Goal: Task Accomplishment & Management: Complete application form

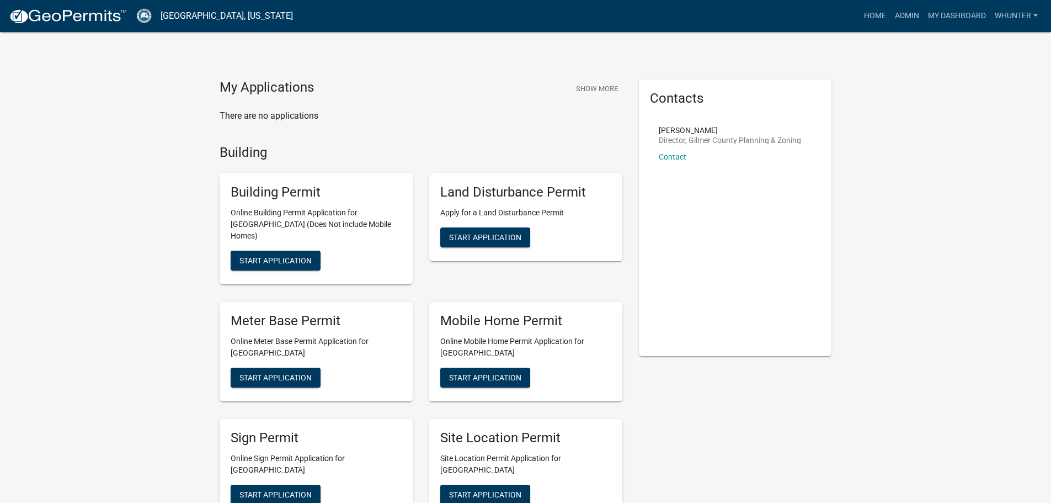
click at [918, 21] on link "Admin" at bounding box center [906, 16] width 33 height 21
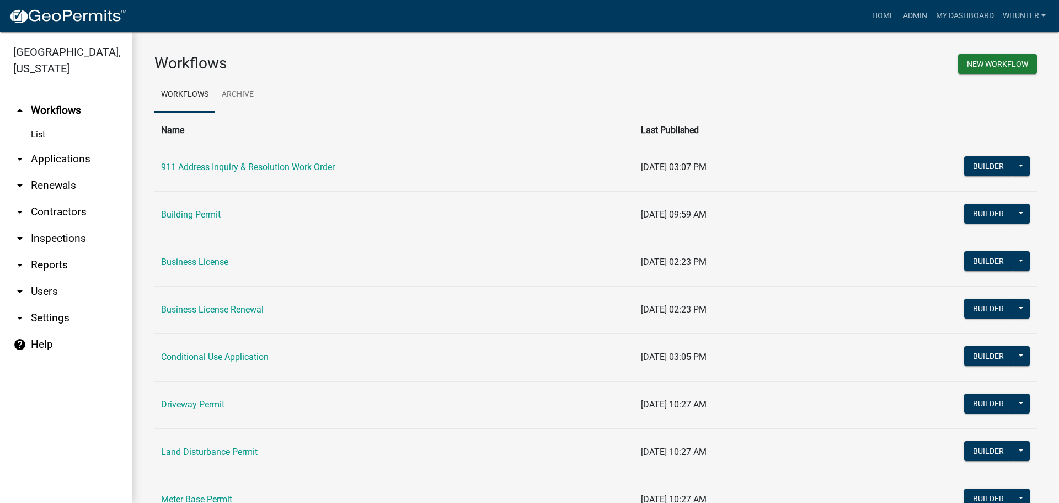
click at [71, 159] on link "arrow_drop_down Applications" at bounding box center [66, 159] width 132 height 26
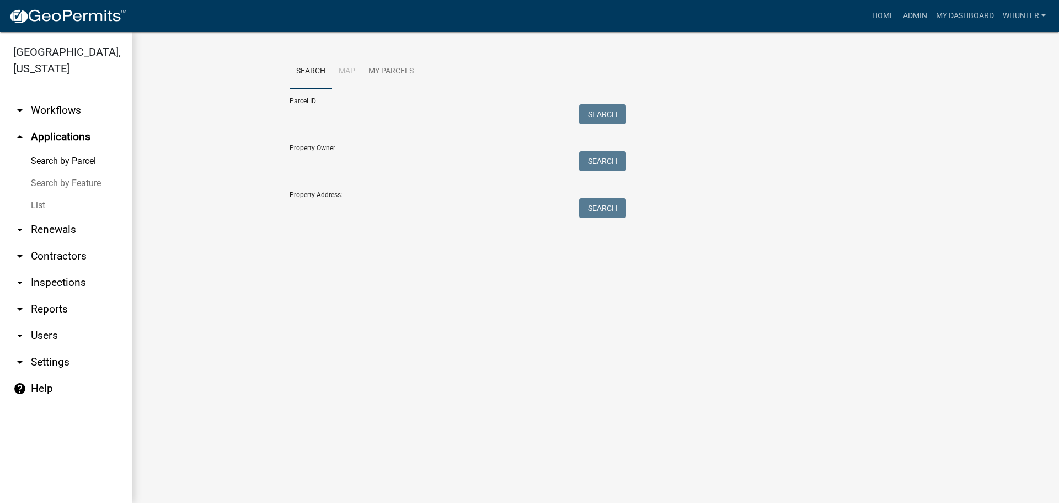
click at [76, 204] on link "List" at bounding box center [66, 205] width 132 height 22
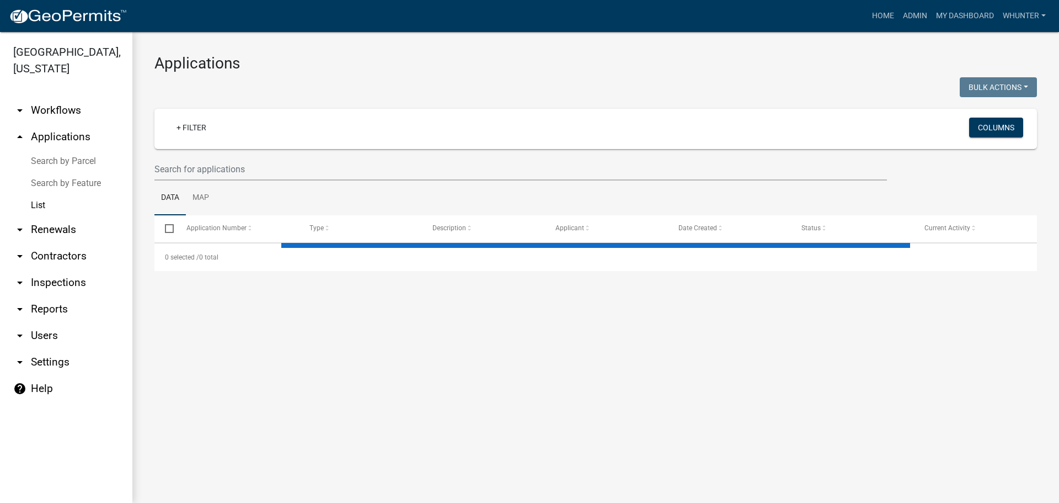
click at [76, 159] on link "Search by Parcel" at bounding box center [66, 161] width 132 height 22
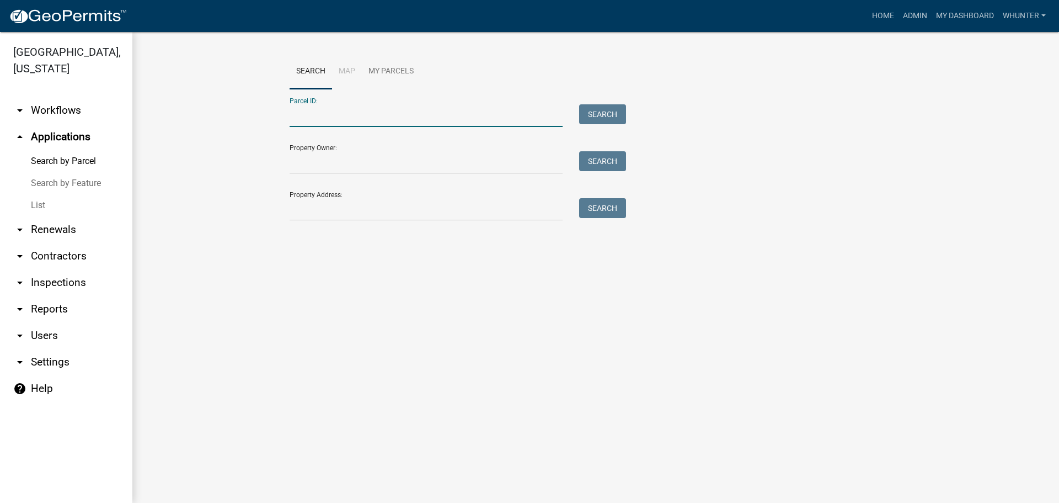
paste input "3053P 074"
click at [307, 118] on input "3053P 074" at bounding box center [426, 115] width 273 height 23
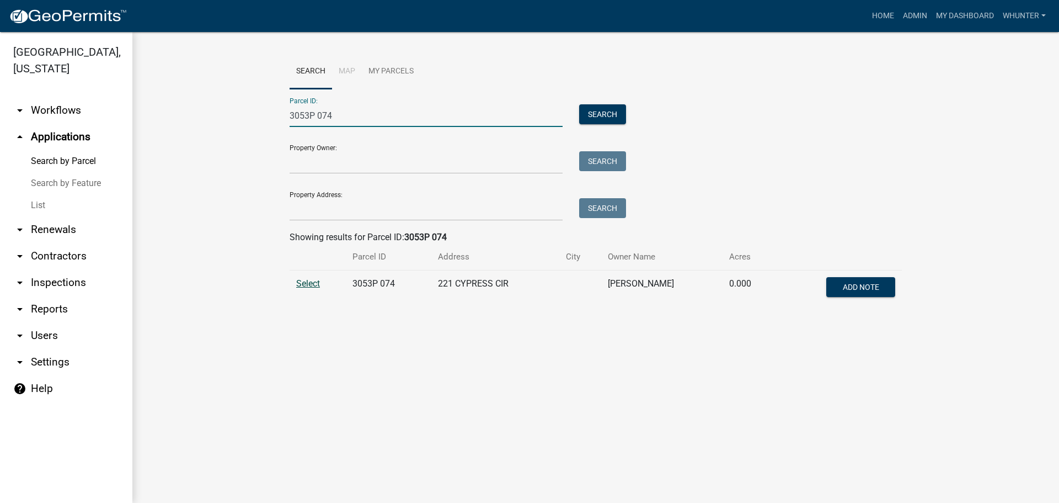
type input "3053P 074"
click at [303, 283] on span "Select" at bounding box center [308, 283] width 24 height 10
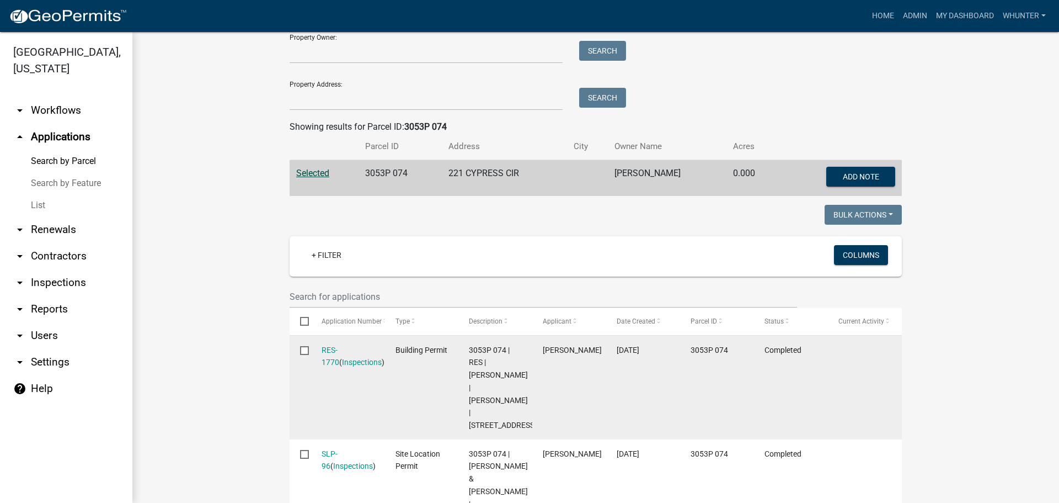
scroll to position [192, 0]
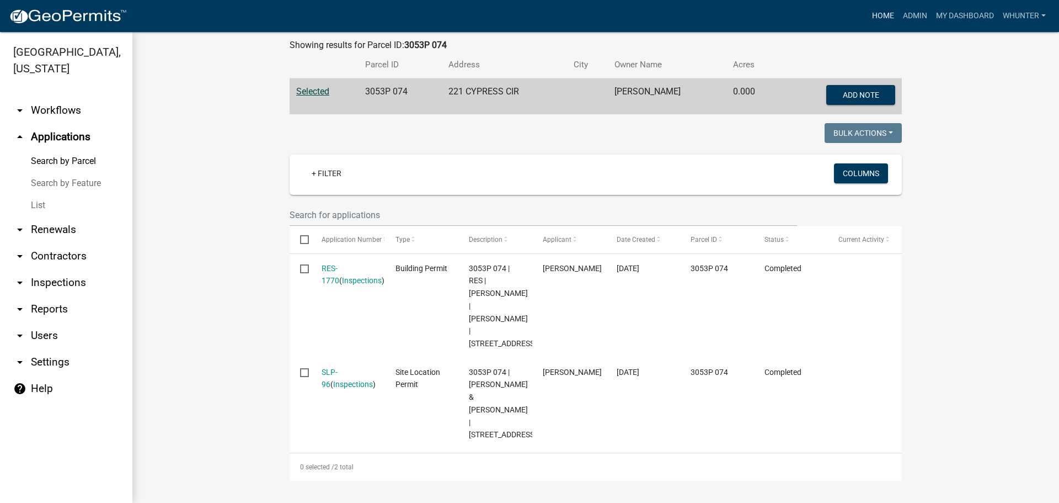
click at [891, 26] on link "Home" at bounding box center [883, 16] width 31 height 21
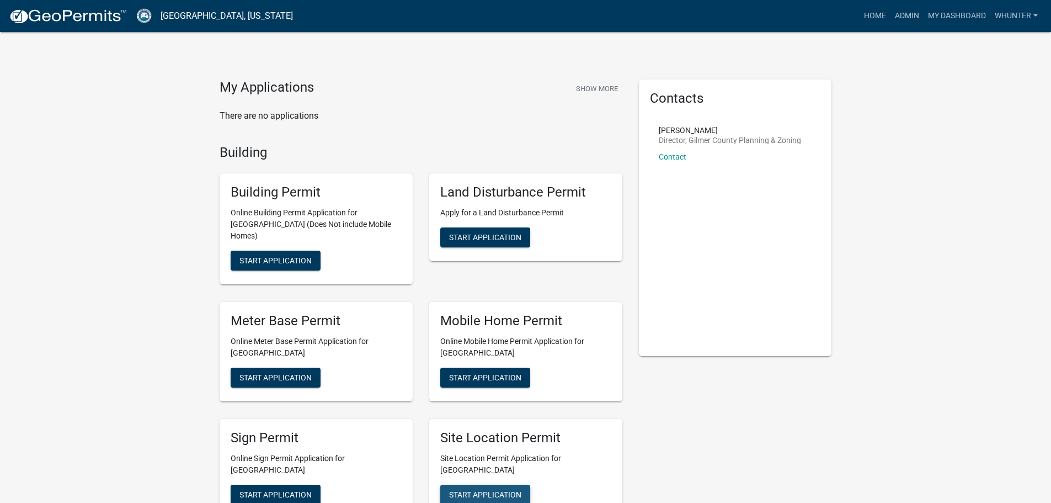
click at [482, 488] on button "Start Application" at bounding box center [485, 494] width 90 height 20
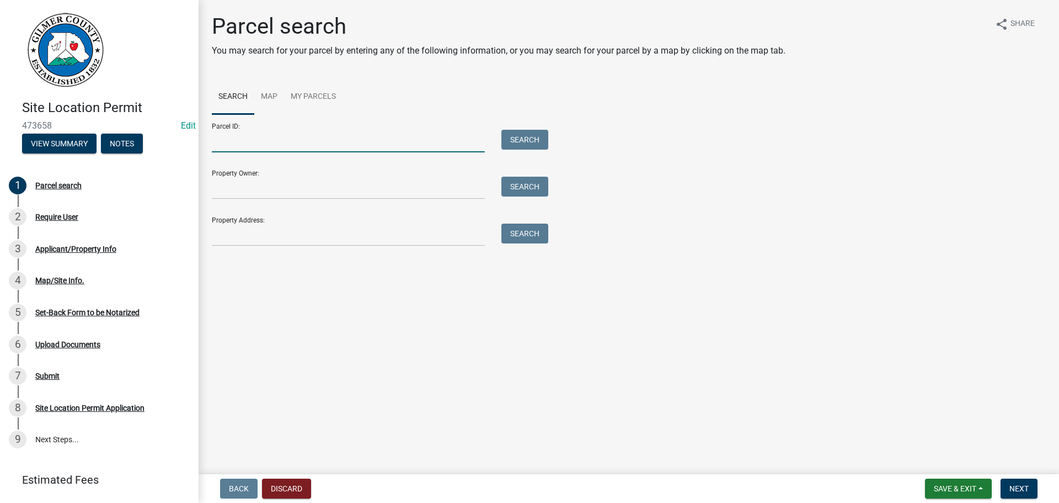
drag, startPoint x: 273, startPoint y: 124, endPoint x: 271, endPoint y: 140, distance: 16.6
paste input "3053P 073"
click at [231, 139] on input "3053P 073" at bounding box center [348, 141] width 273 height 23
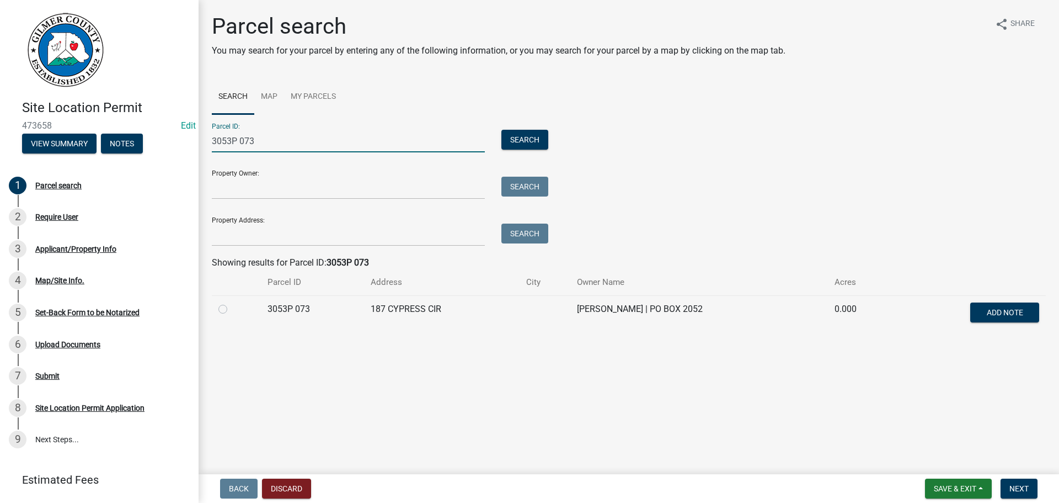
type input "3053P 073"
click at [228, 312] on div at bounding box center [236, 308] width 36 height 13
click at [228, 314] on div at bounding box center [236, 308] width 36 height 13
click at [232, 302] on label at bounding box center [232, 302] width 0 height 0
click at [232, 310] on 073 "radio" at bounding box center [235, 305] width 7 height 7
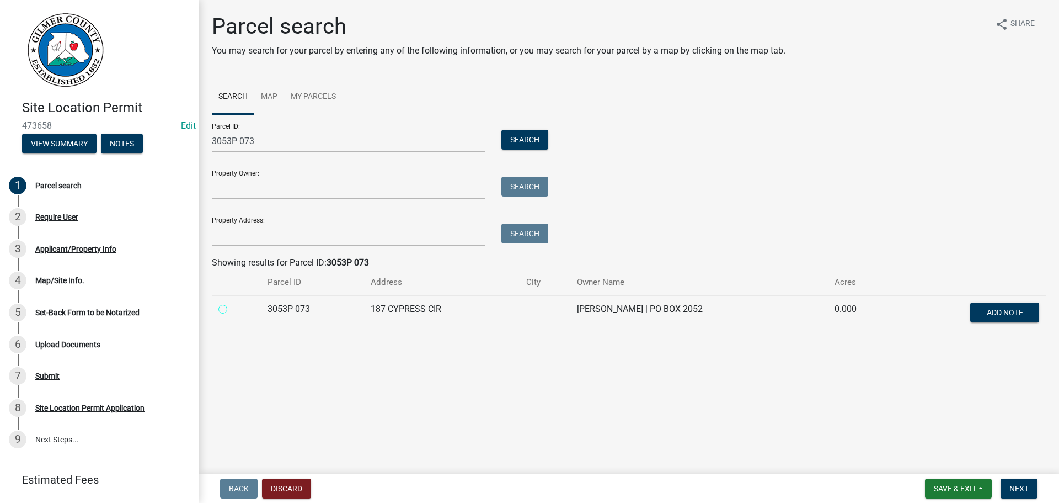
radio 073 "true"
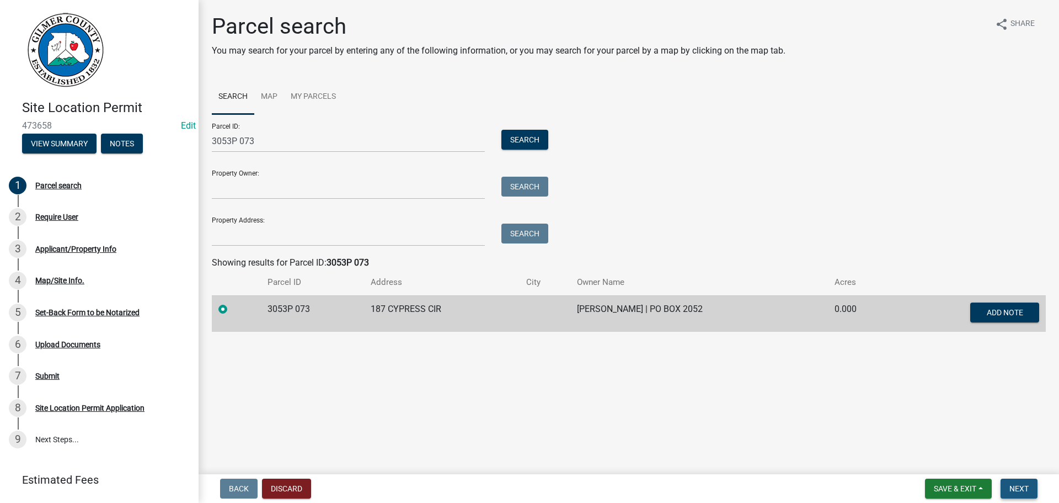
click at [1005, 487] on button "Next" at bounding box center [1019, 488] width 37 height 20
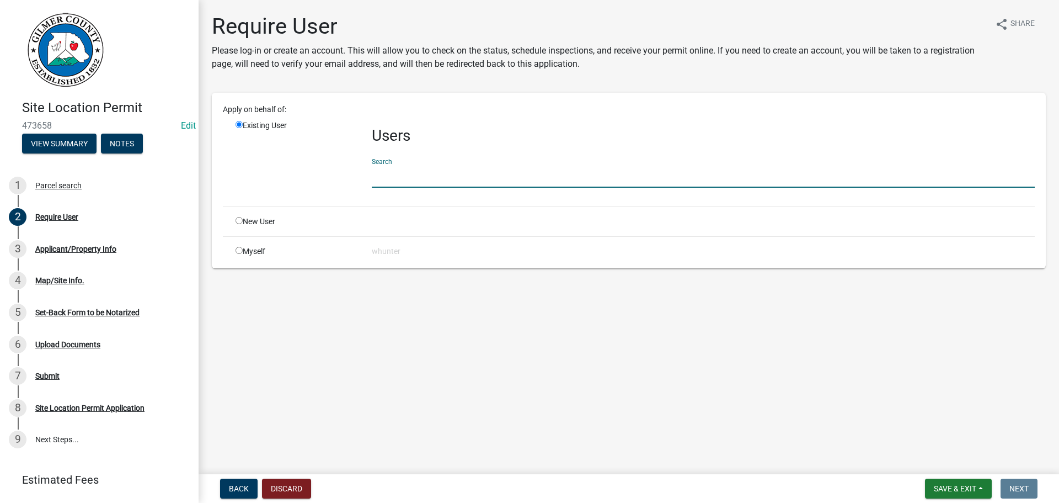
drag, startPoint x: 388, startPoint y: 176, endPoint x: 1013, endPoint y: 285, distance: 633.9
click at [388, 173] on input "text" at bounding box center [703, 176] width 663 height 23
type input "[PERSON_NAME]"
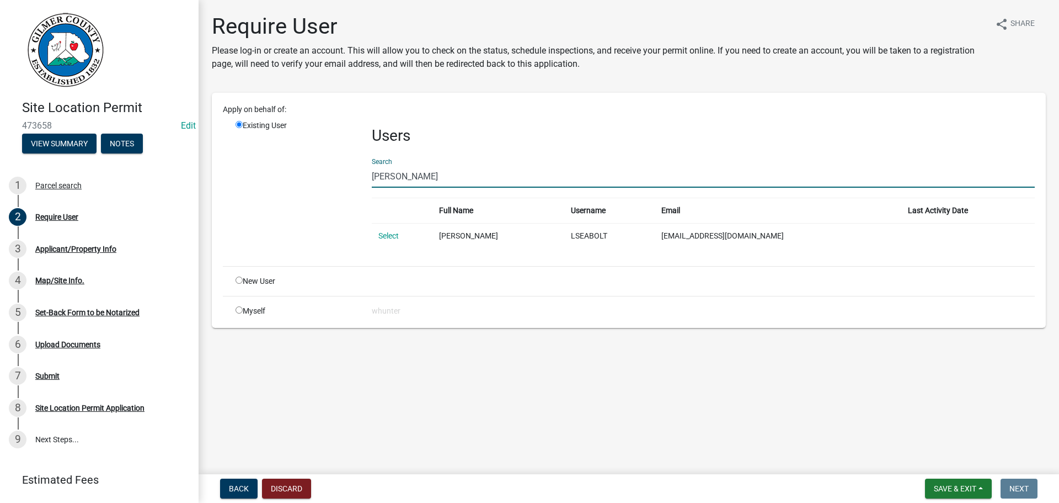
click at [402, 233] on td "Select" at bounding box center [402, 235] width 61 height 25
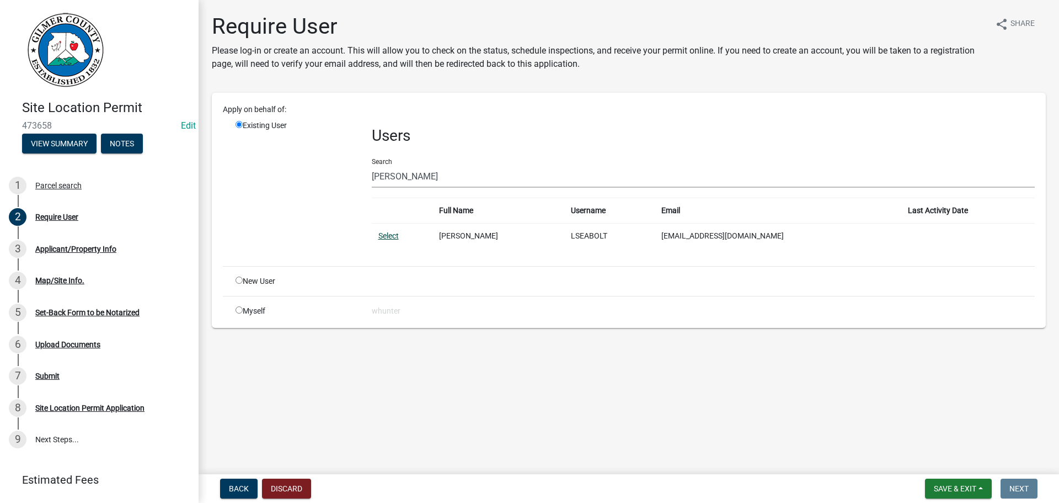
click at [394, 236] on link "Select" at bounding box center [388, 235] width 20 height 9
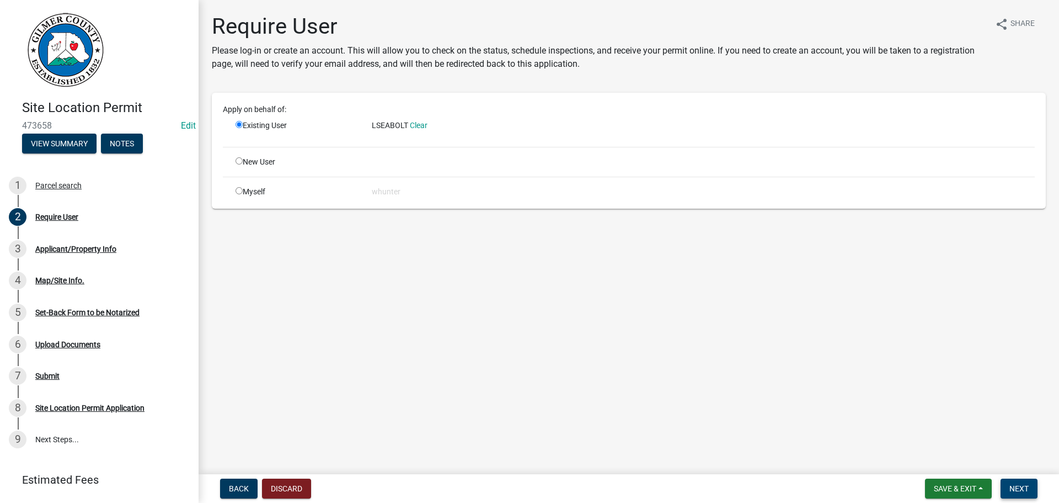
click at [1025, 488] on span "Next" at bounding box center [1019, 488] width 19 height 9
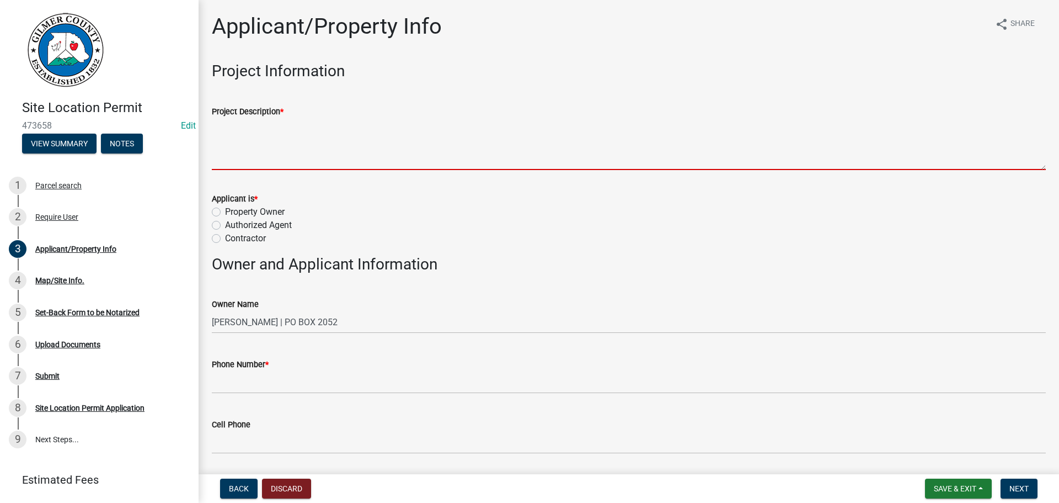
click at [271, 146] on textarea "Project Description *" at bounding box center [629, 144] width 834 height 52
type textarea "k"
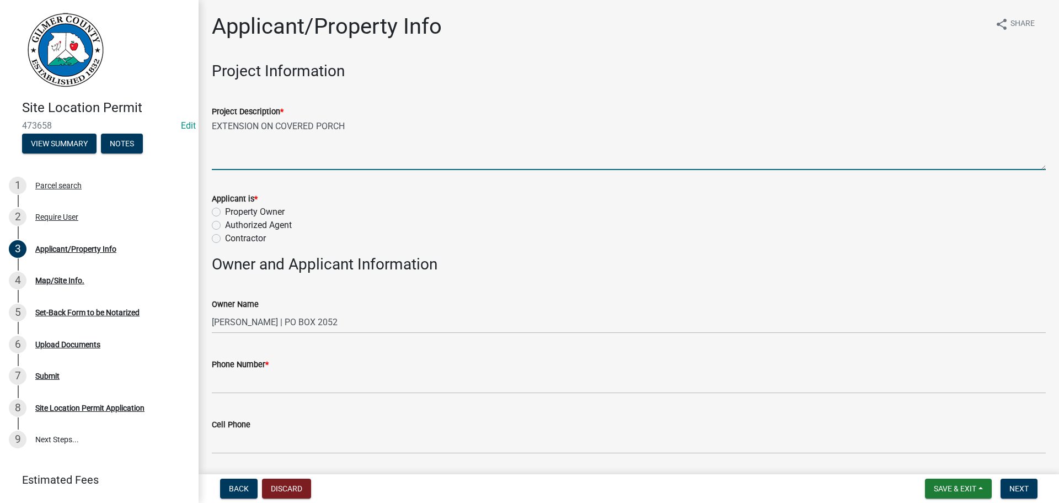
type textarea "EXTENSION ON COVERED PORCH"
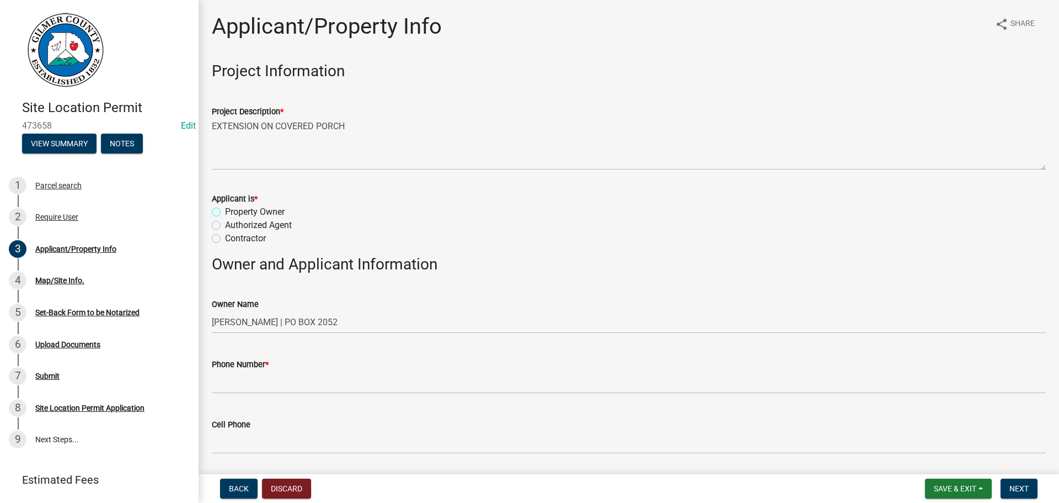
click at [225, 205] on input "Property Owner" at bounding box center [228, 208] width 7 height 7
radio input "true"
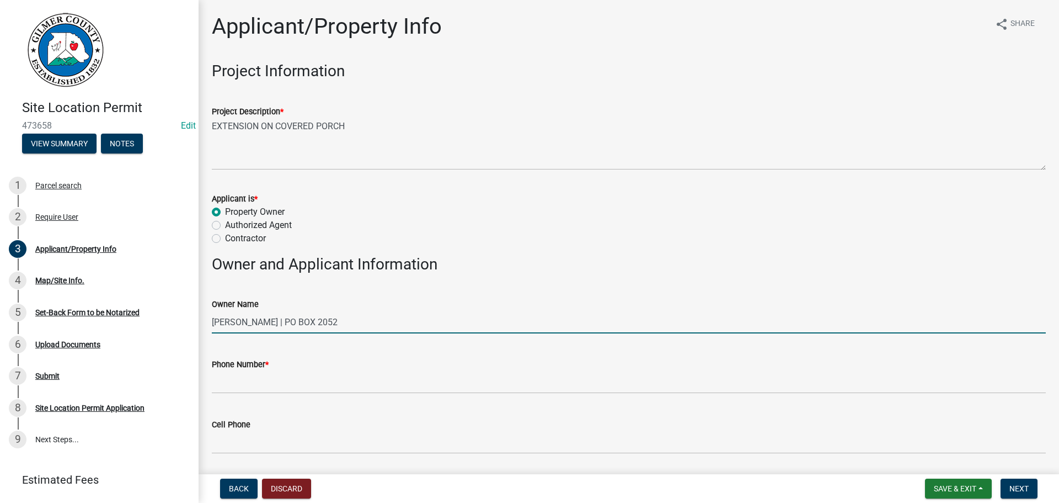
drag, startPoint x: 282, startPoint y: 321, endPoint x: 410, endPoint y: 345, distance: 129.7
type input "[PERSON_NAME]"
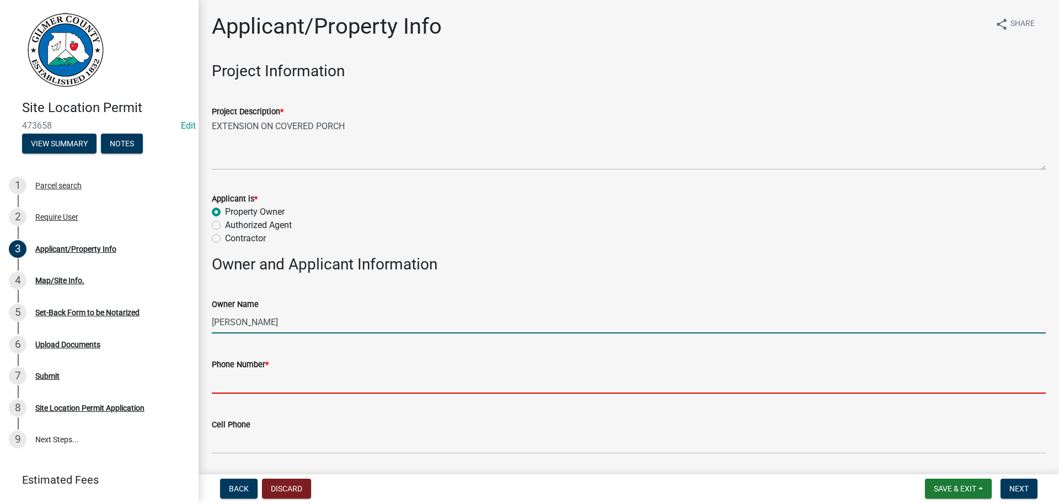
drag, startPoint x: 344, startPoint y: 382, endPoint x: 374, endPoint y: 390, distance: 30.4
click at [344, 382] on input "Phone Number *" at bounding box center [629, 382] width 834 height 23
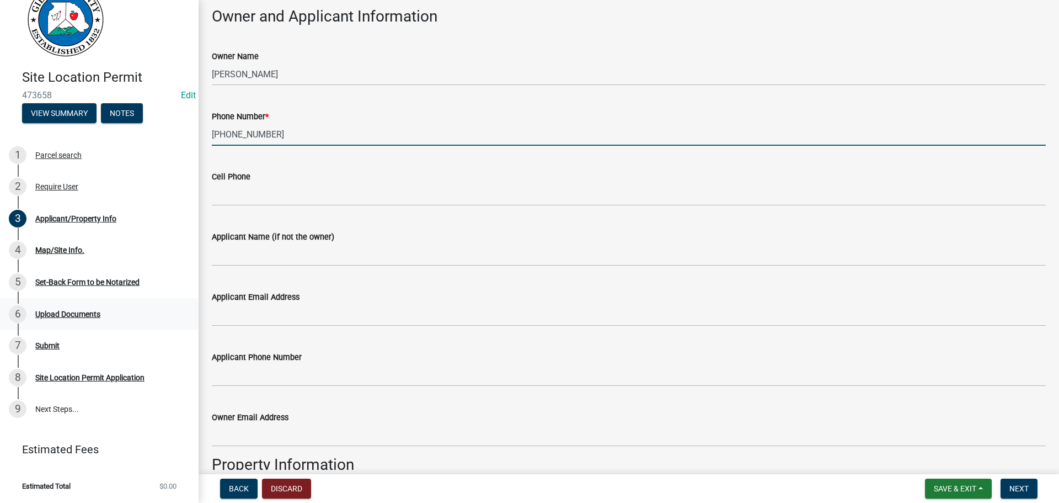
scroll to position [386, 0]
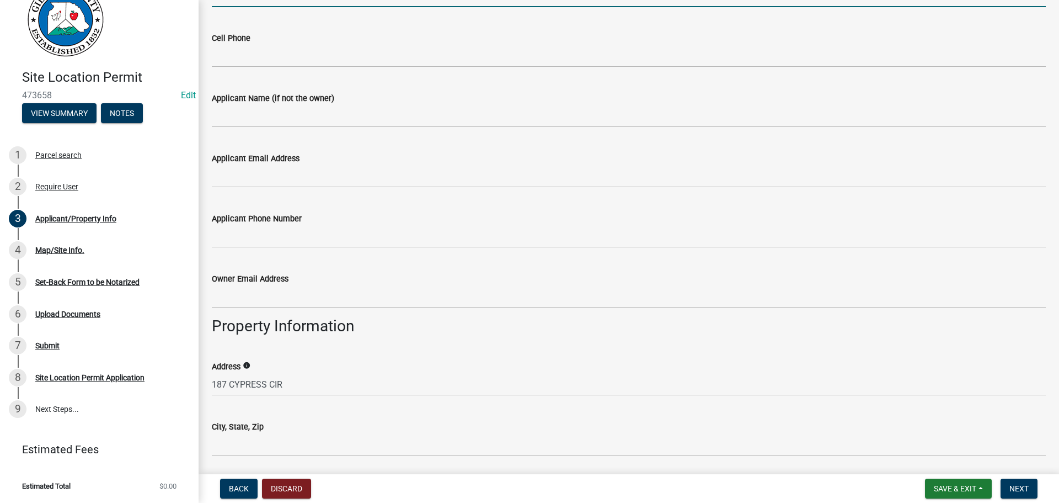
type input "[PHONE_NUMBER]"
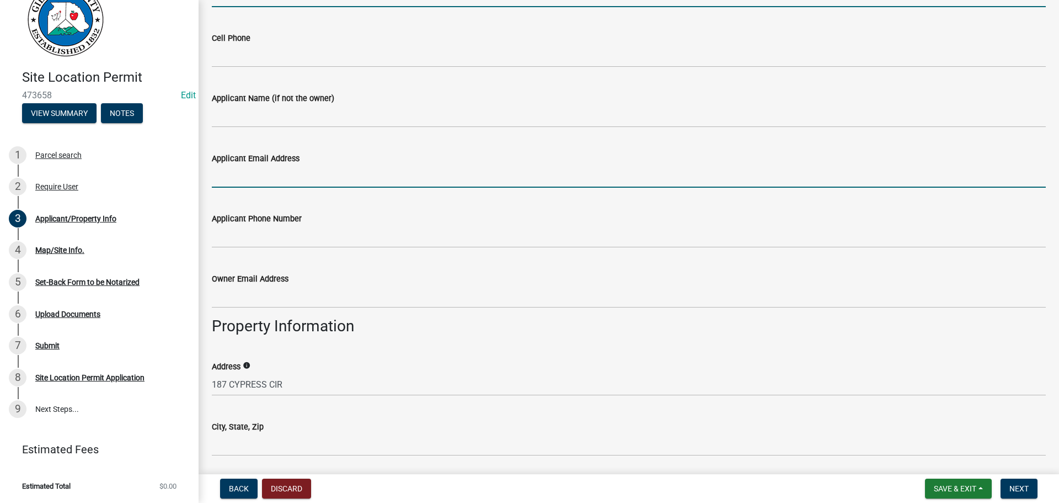
click at [244, 177] on input "Applicant Email Address" at bounding box center [629, 176] width 834 height 23
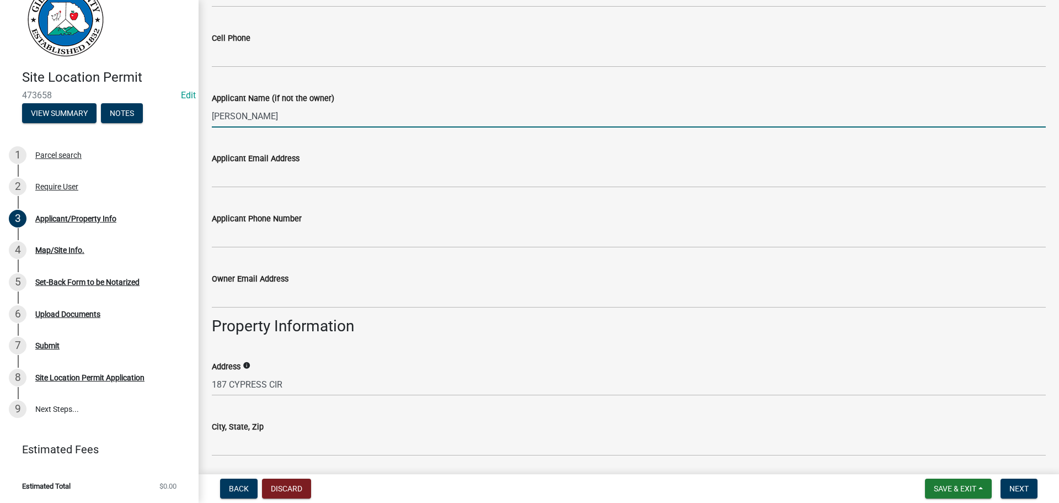
type input "[PERSON_NAME]"
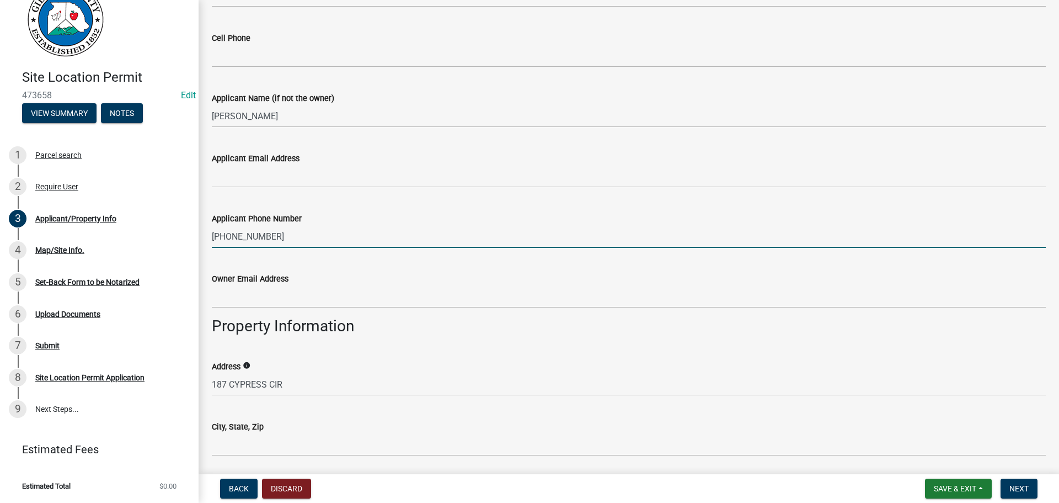
type input "[PHONE_NUMBER]"
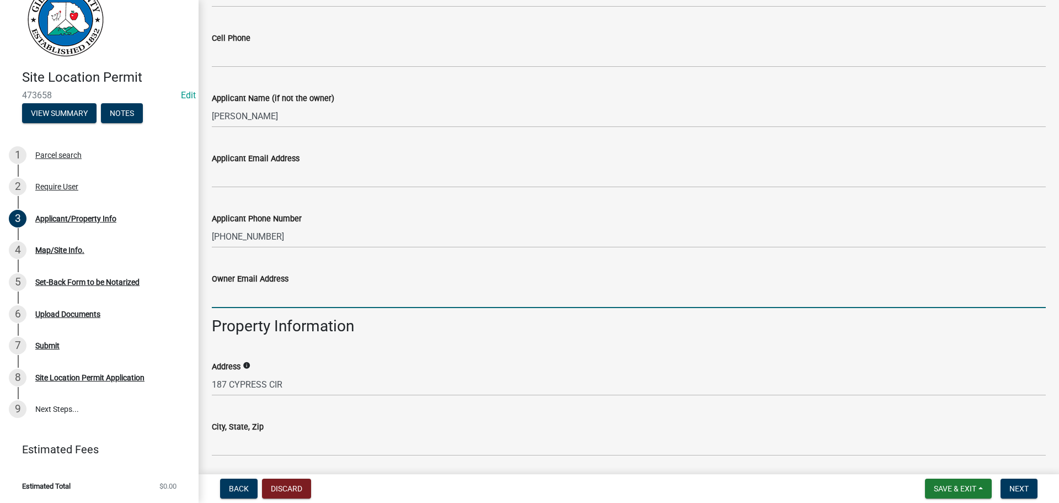
click at [274, 468] on div "Parcel ID 3053P 073" at bounding box center [629, 490] width 834 height 51
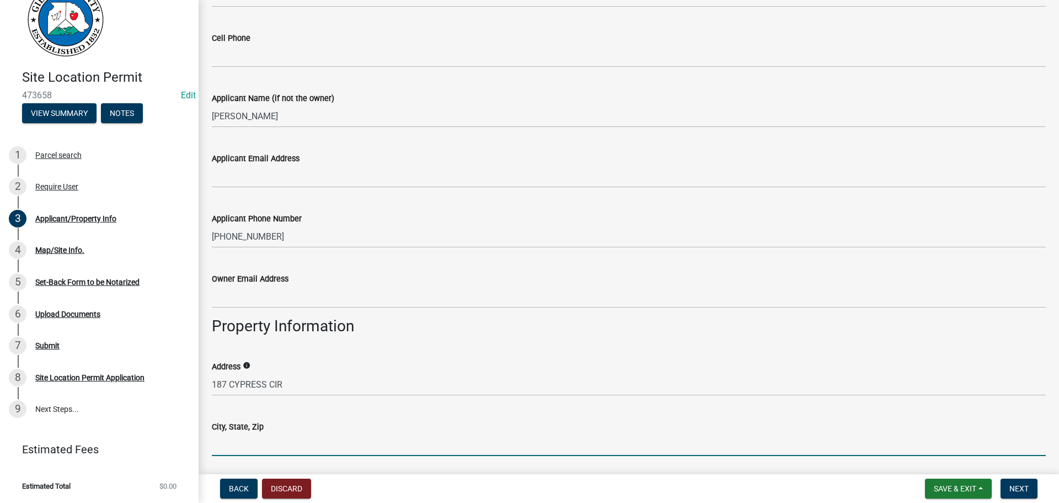
click at [270, 446] on input "City, State, Zip" at bounding box center [629, 444] width 834 height 23
type input "ELLIJAY, GA 30540"
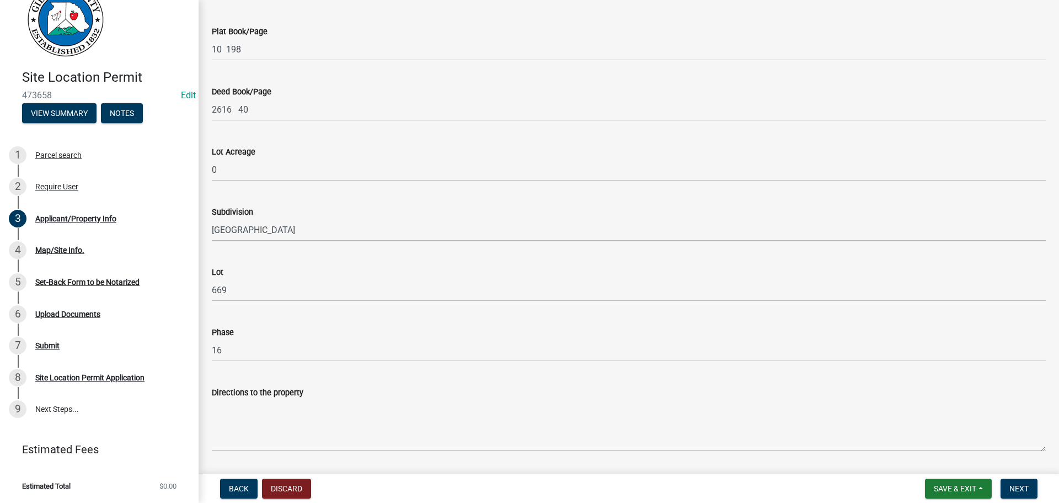
scroll to position [1055, 0]
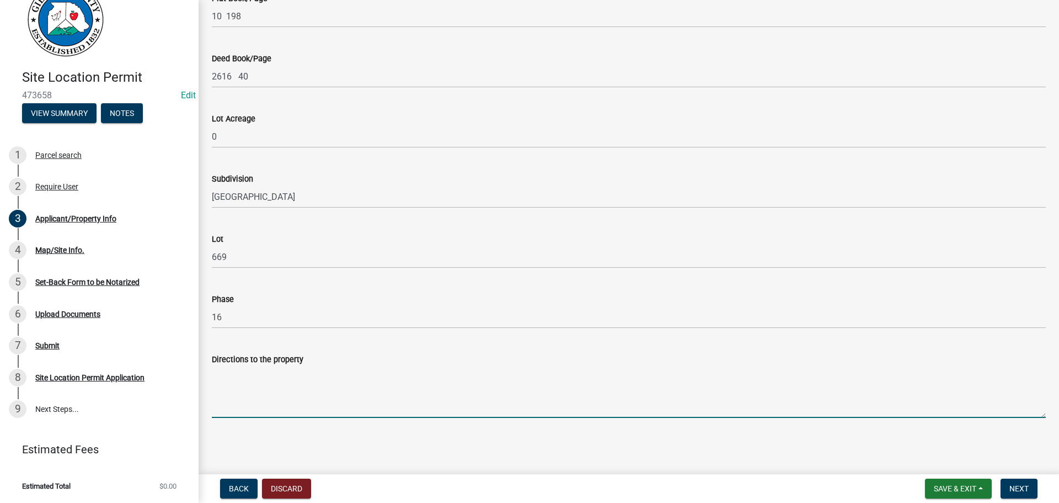
click at [325, 391] on textarea "Directions to the property" at bounding box center [629, 392] width 834 height 52
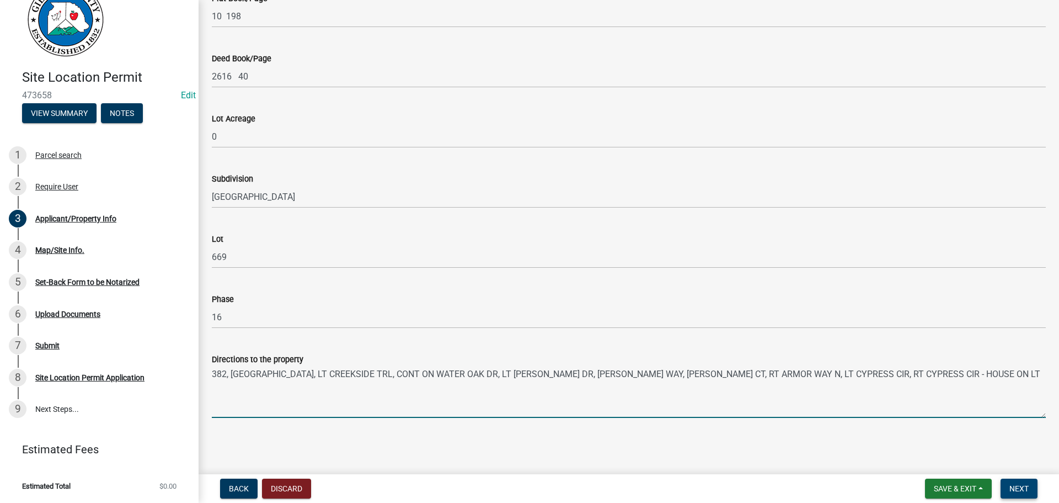
type textarea "382, [GEOGRAPHIC_DATA], LT CREEKSIDE TRL, CONT ON WATER OAK DR, LT [PERSON_NAME…"
click at [1024, 483] on button "Next" at bounding box center [1019, 488] width 37 height 20
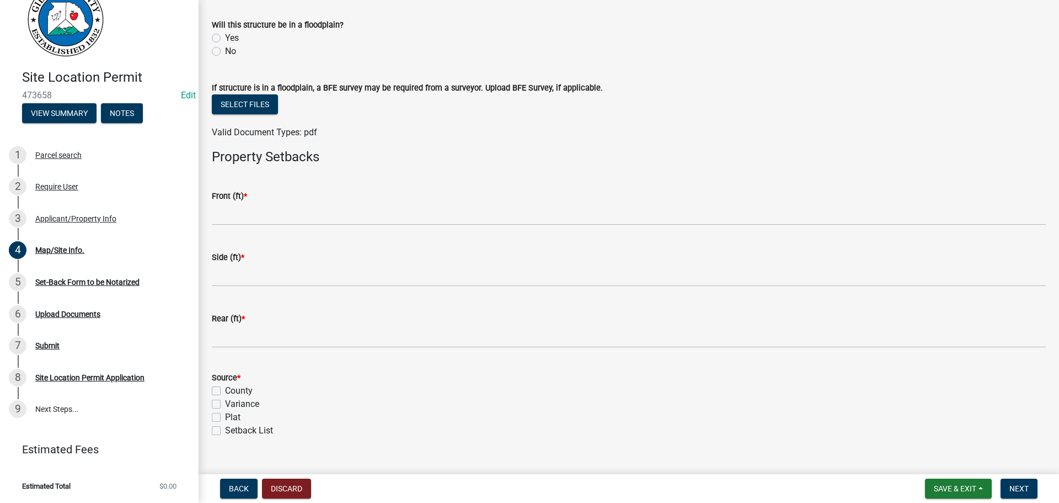
scroll to position [390, 0]
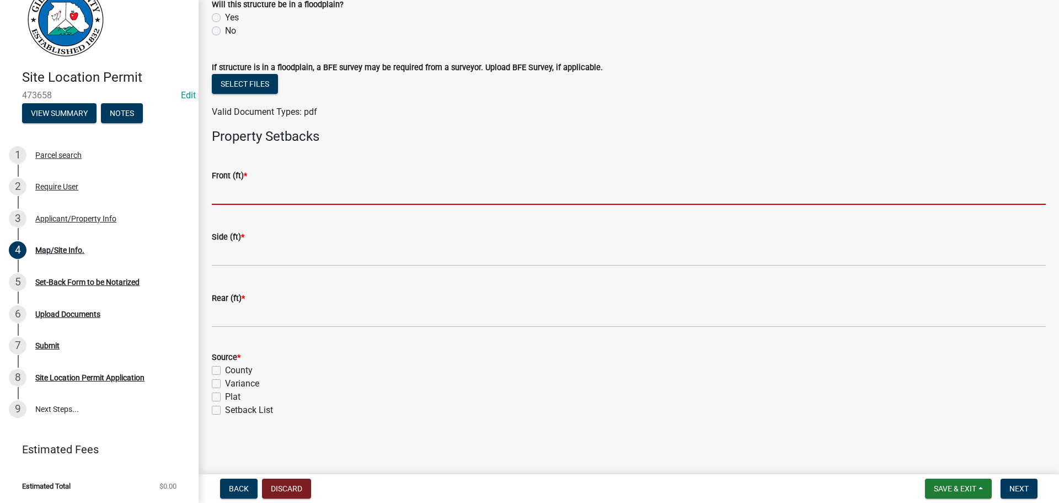
click at [230, 195] on input "text" at bounding box center [629, 193] width 834 height 23
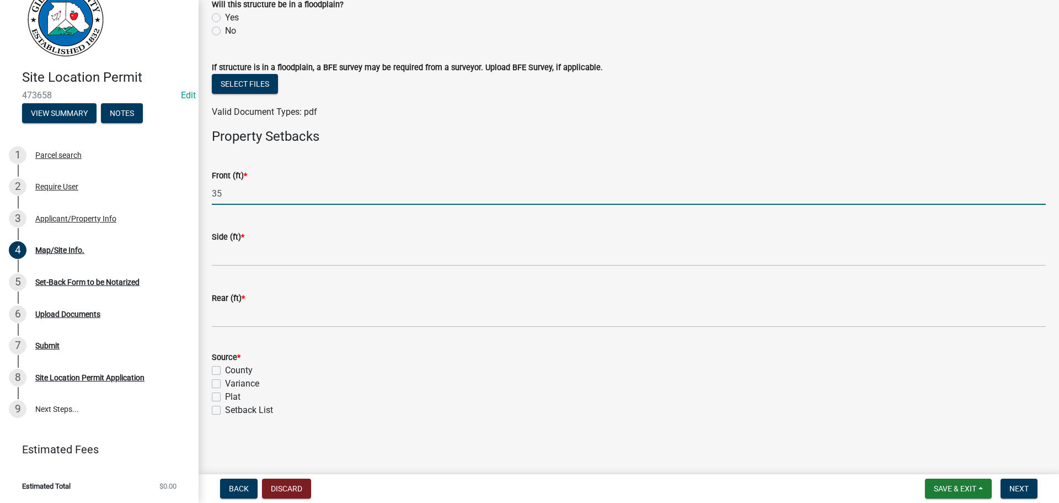
type input "35"
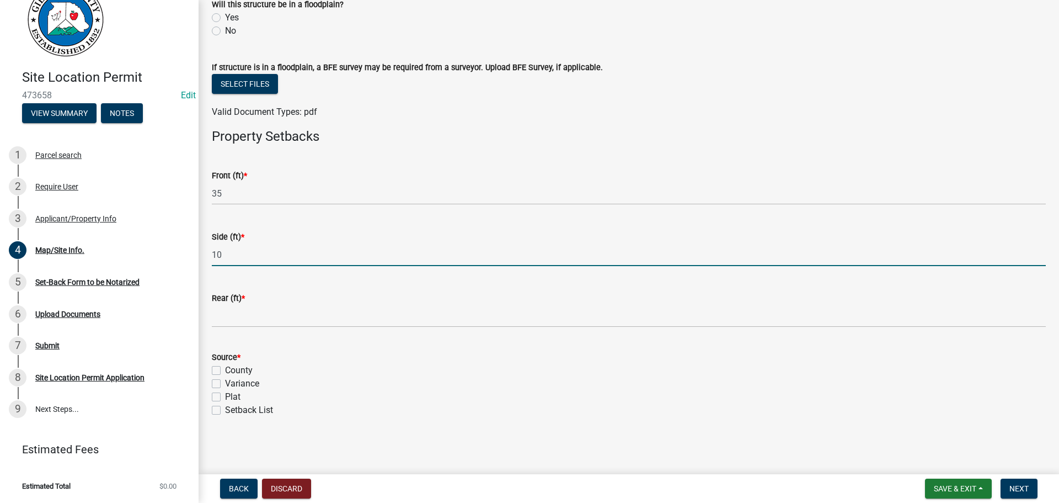
type input "10"
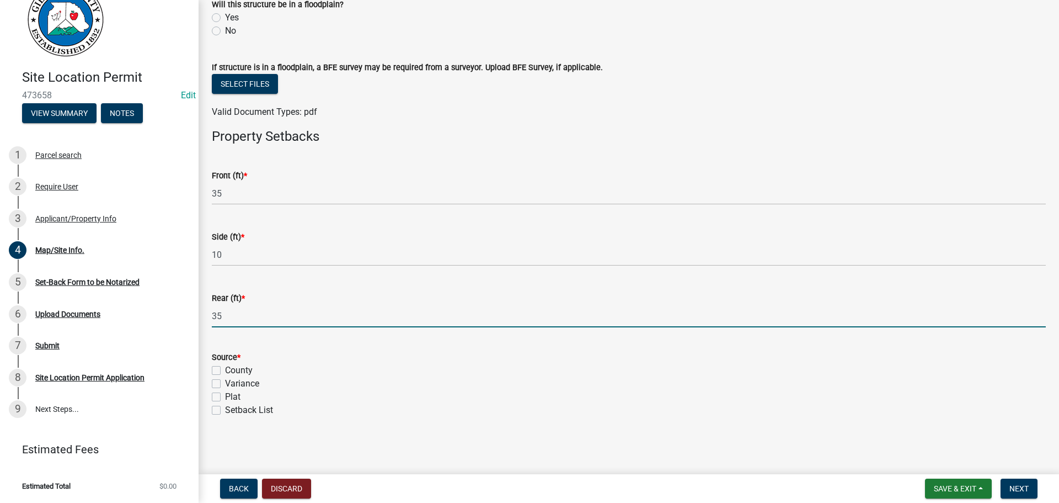
type input "35"
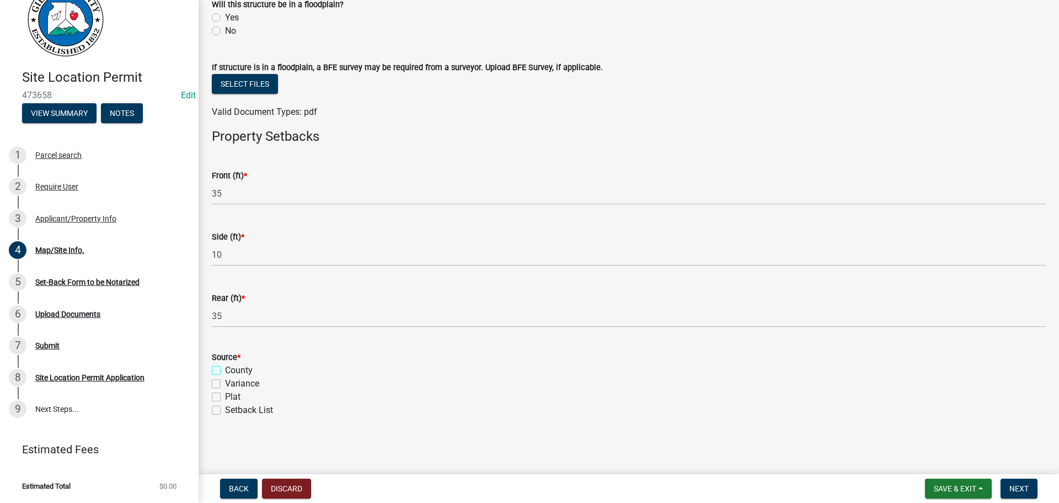
click at [225, 364] on input "County" at bounding box center [228, 367] width 7 height 7
checkbox input "true"
checkbox input "false"
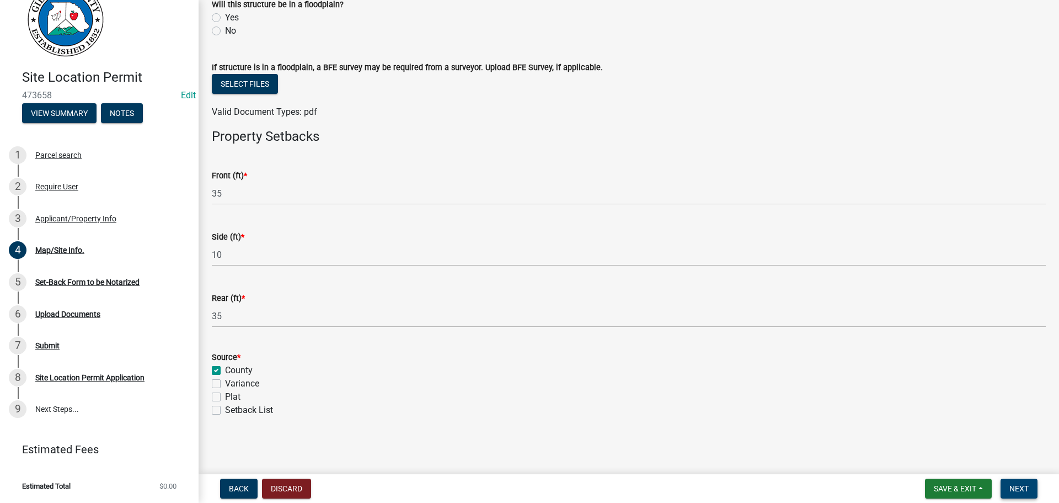
click at [1018, 481] on button "Next" at bounding box center [1019, 488] width 37 height 20
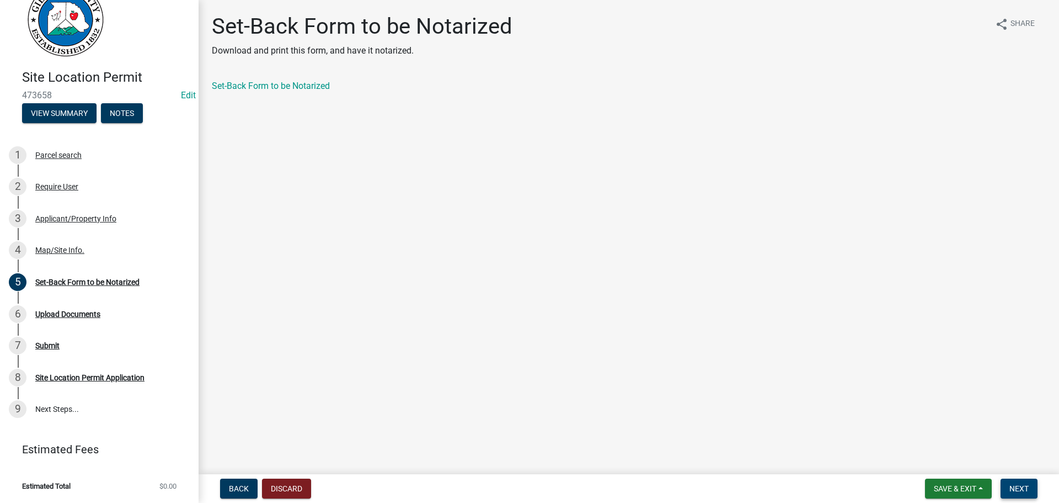
click at [1027, 484] on span "Next" at bounding box center [1019, 488] width 19 height 9
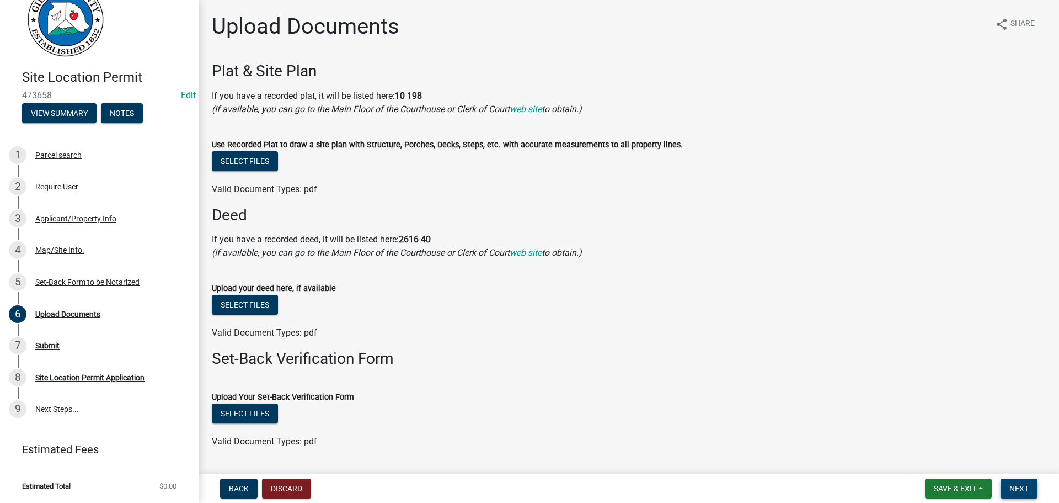
click at [1020, 488] on span "Next" at bounding box center [1019, 488] width 19 height 9
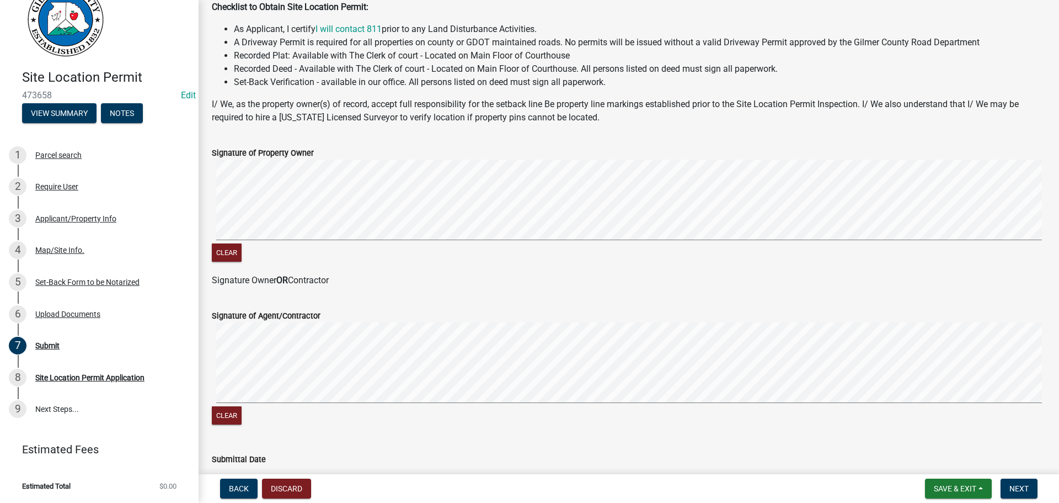
scroll to position [223, 0]
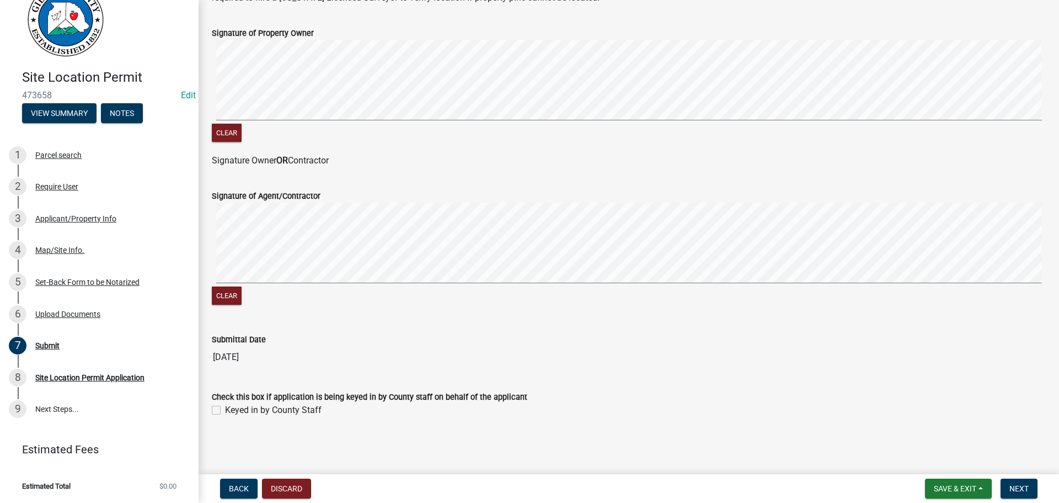
click at [273, 404] on label "Keyed in by County Staff" at bounding box center [273, 409] width 97 height 13
click at [232, 404] on input "Keyed in by County Staff" at bounding box center [228, 406] width 7 height 7
checkbox input "true"
click at [1038, 483] on button "Next" at bounding box center [1019, 488] width 37 height 20
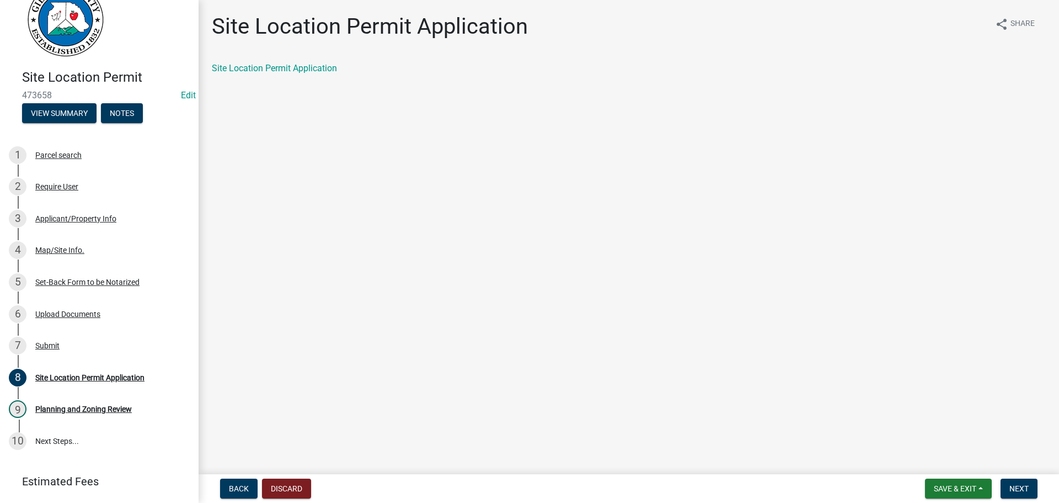
click at [1005, 499] on nav "Back Discard Save & Exit Save Save & Exit Next" at bounding box center [629, 488] width 861 height 29
click at [1018, 488] on span "Next" at bounding box center [1019, 488] width 19 height 9
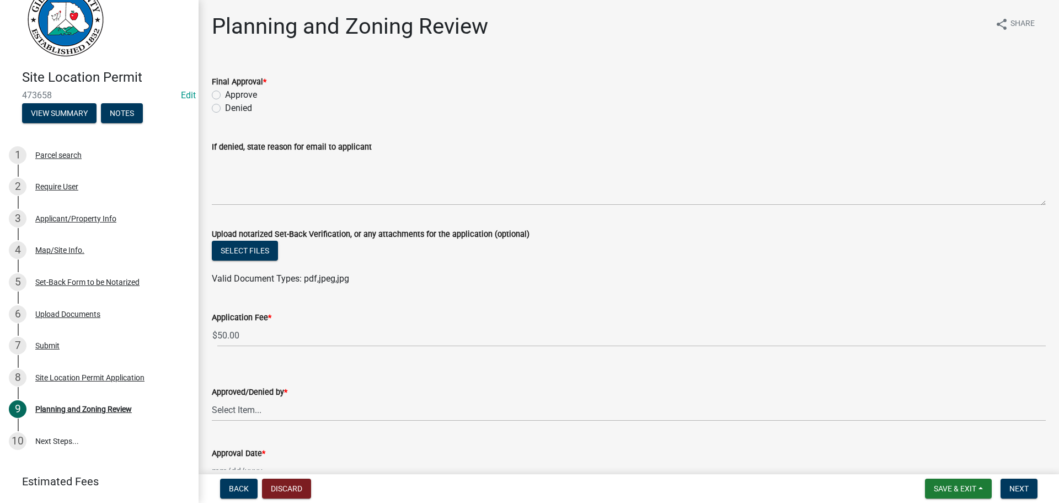
click at [243, 94] on label "Approve" at bounding box center [241, 94] width 32 height 13
click at [232, 94] on input "Approve" at bounding box center [228, 91] width 7 height 7
radio input "true"
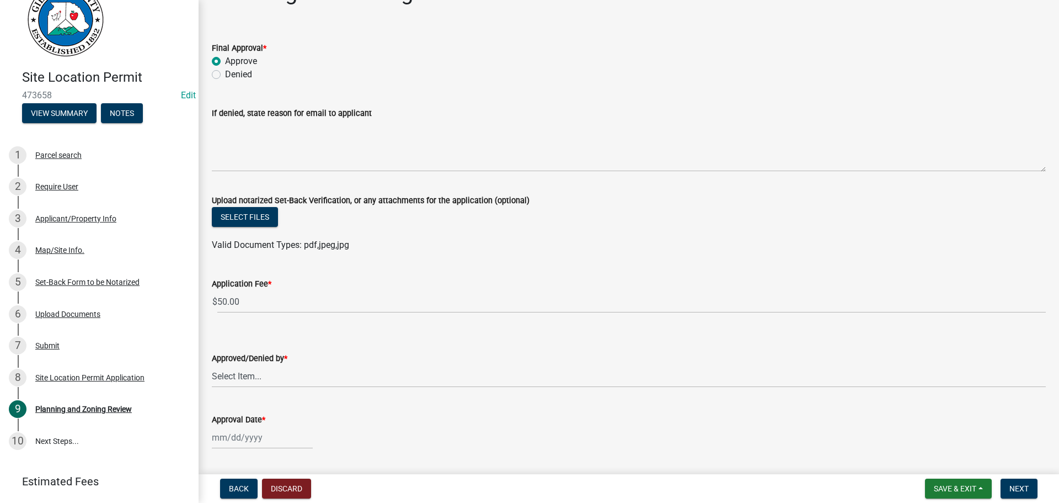
scroll to position [66, 0]
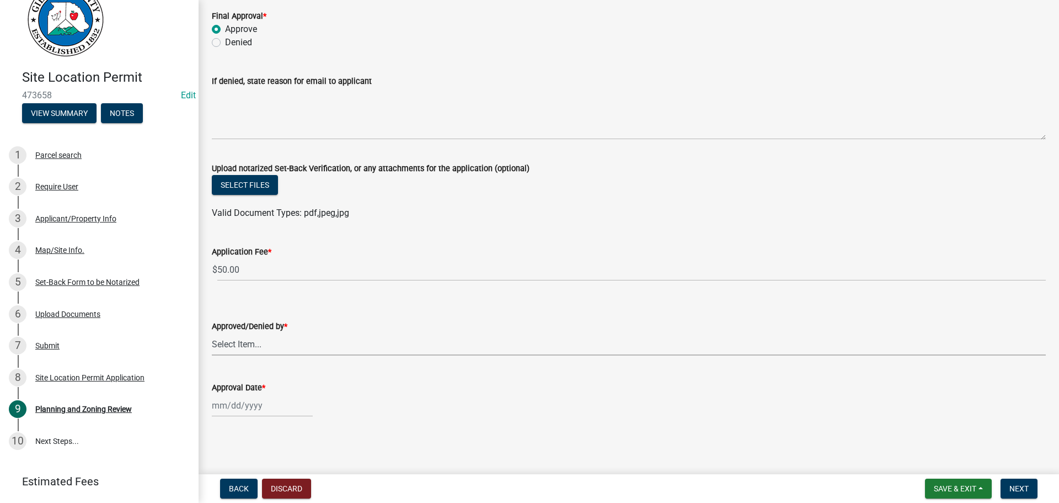
click at [232, 334] on select "Select Item... [PERSON_NAME] [PERSON_NAME] [PERSON_NAME] [PERSON_NAME] [PERSON_…" at bounding box center [629, 344] width 834 height 23
click at [212, 333] on select "Select Item... [PERSON_NAME] [PERSON_NAME] [PERSON_NAME] [PERSON_NAME] [PERSON_…" at bounding box center [629, 344] width 834 height 23
select select "5ce200eb-feb1-496b-8127-7891293955f5"
drag, startPoint x: 269, startPoint y: 383, endPoint x: 266, endPoint y: 403, distance: 19.5
click at [269, 388] on div "Approval Date *" at bounding box center [629, 387] width 834 height 13
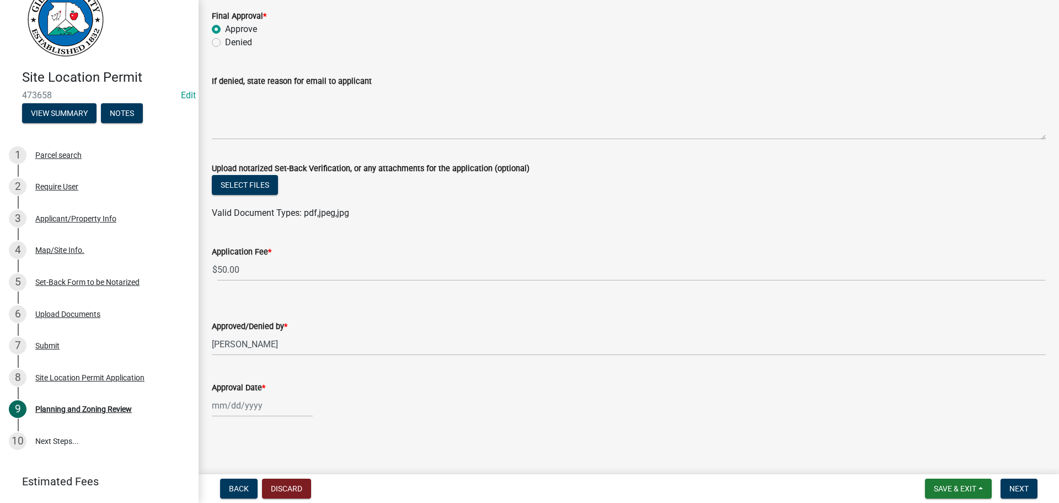
select select "9"
select select "2025"
click at [266, 404] on div "[PERSON_NAME] Feb Mar Apr [PERSON_NAME][DATE] Oct Nov [DATE] 1526 1527 1528 152…" at bounding box center [262, 405] width 101 height 23
click at [279, 292] on div "4" at bounding box center [276, 294] width 18 height 18
type input "[DATE]"
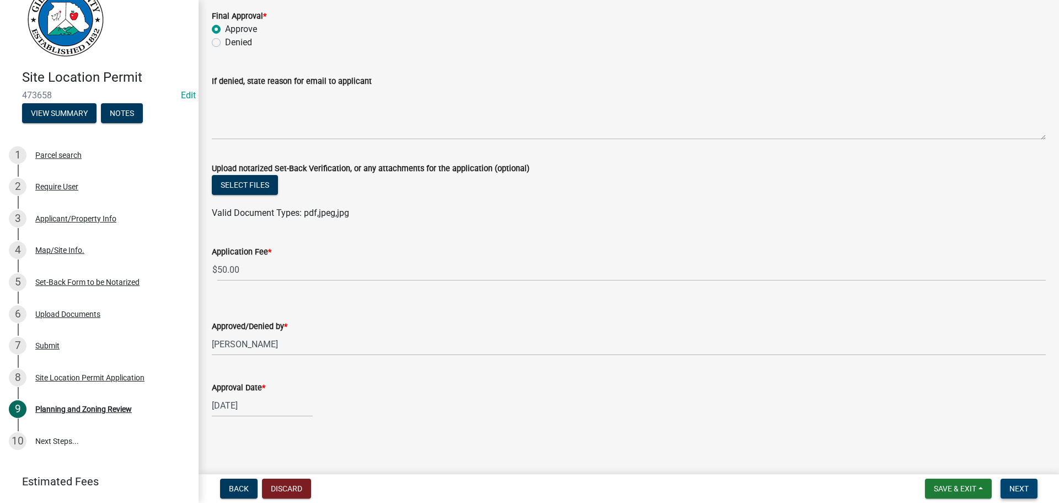
click at [1025, 495] on button "Next" at bounding box center [1019, 488] width 37 height 20
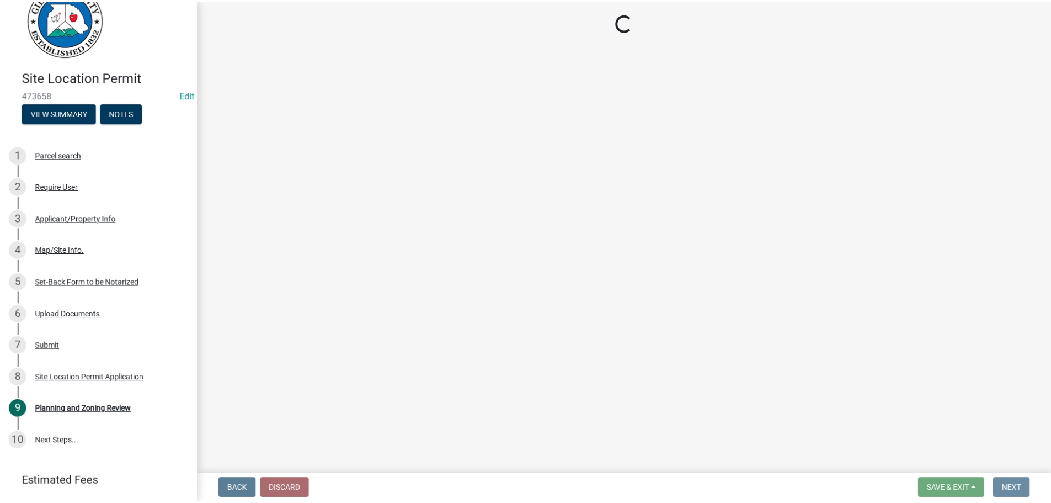
scroll to position [0, 0]
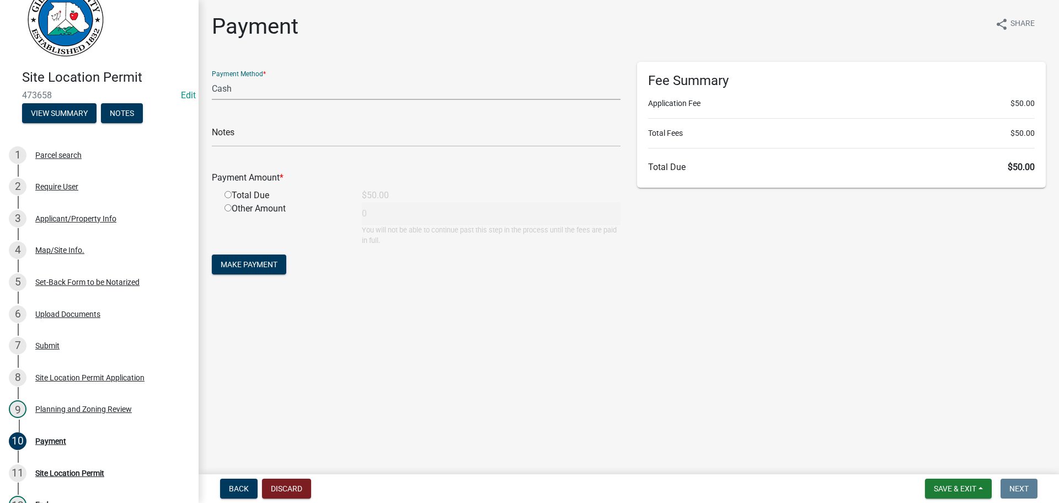
drag, startPoint x: 299, startPoint y: 95, endPoint x: 300, endPoint y: 102, distance: 6.6
click at [300, 102] on form "Payment Method * Credit Card POS Check Cash Notes Payment Amount * Total Due $5…" at bounding box center [416, 169] width 409 height 215
select select "1: 0"
click at [212, 77] on select "Credit Card POS Check Cash" at bounding box center [416, 88] width 409 height 23
click at [277, 148] on form "Payment Method * Credit Card POS Check Cash Check # Payment Amount * Total Due …" at bounding box center [416, 169] width 409 height 215
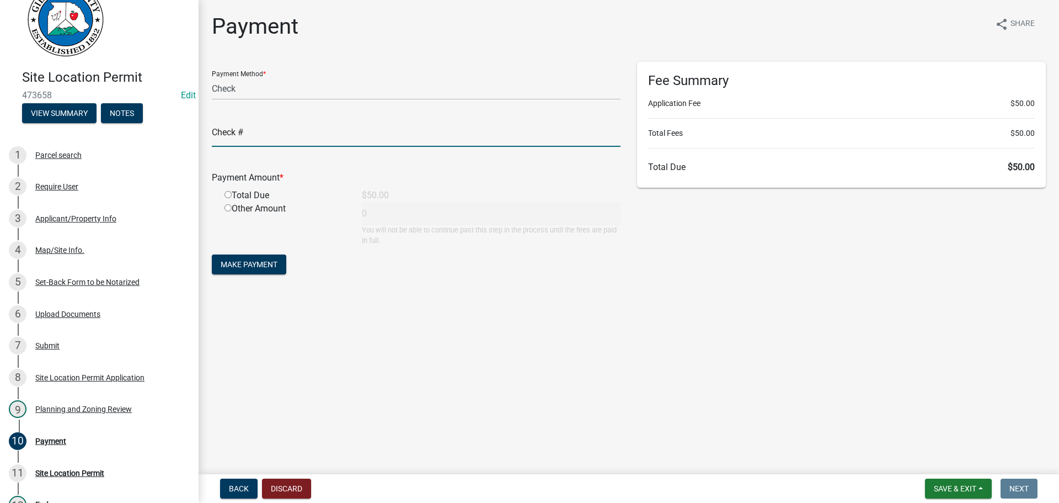
click at [278, 137] on input "text" at bounding box center [416, 135] width 409 height 23
type input "1186"
click at [225, 191] on input "radio" at bounding box center [228, 194] width 7 height 7
radio input "true"
type input "50"
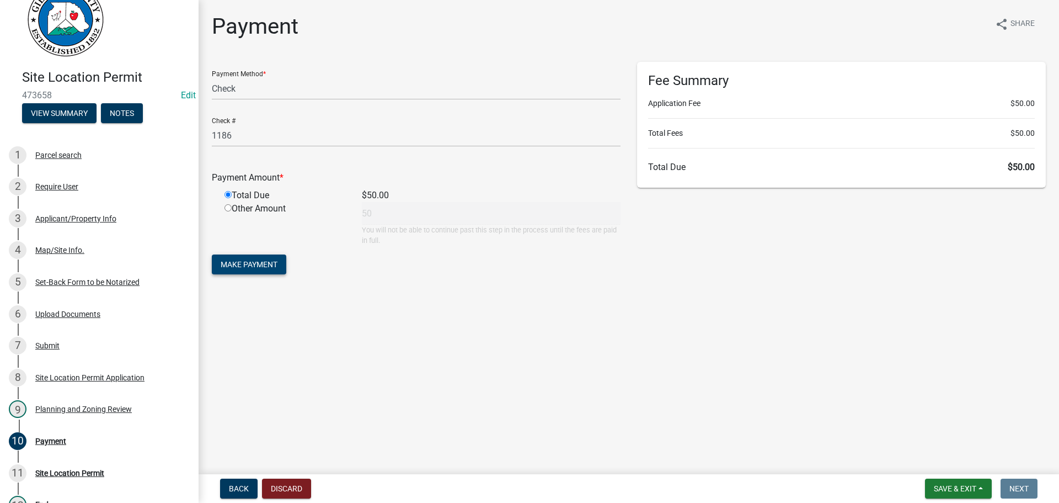
click at [258, 261] on span "Make Payment" at bounding box center [249, 264] width 57 height 9
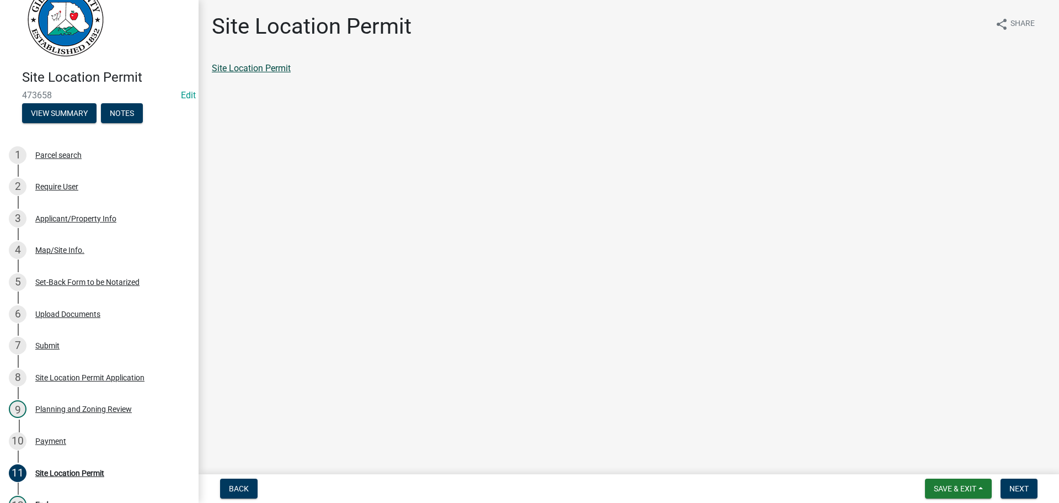
click at [287, 68] on link "Site Location Permit" at bounding box center [251, 68] width 79 height 10
click at [1032, 477] on nav "Back Save & Exit Save Save & Exit Next" at bounding box center [629, 488] width 861 height 29
click at [1031, 477] on nav "Back Save & Exit Save Save & Exit Next" at bounding box center [629, 488] width 861 height 29
click at [1018, 491] on span "Next" at bounding box center [1019, 488] width 19 height 9
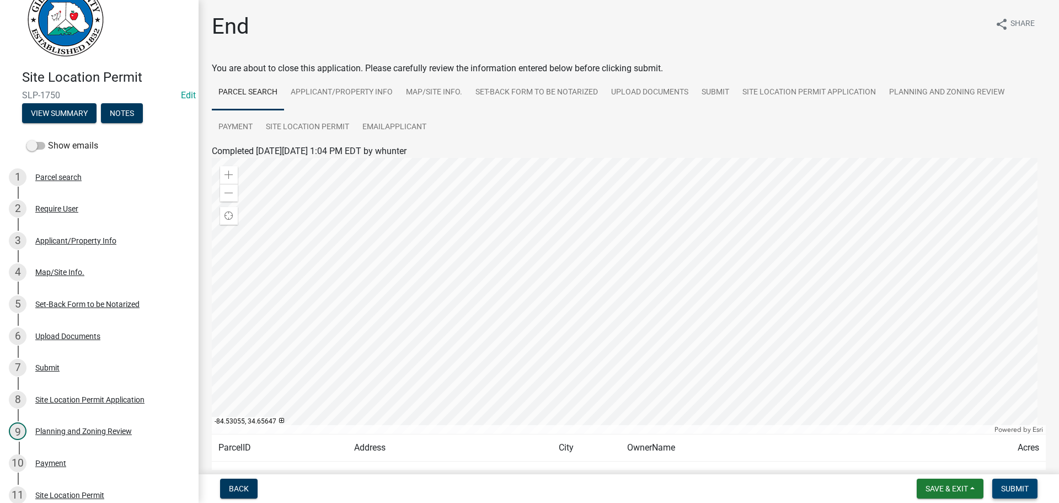
click at [1017, 489] on span "Submit" at bounding box center [1015, 488] width 28 height 9
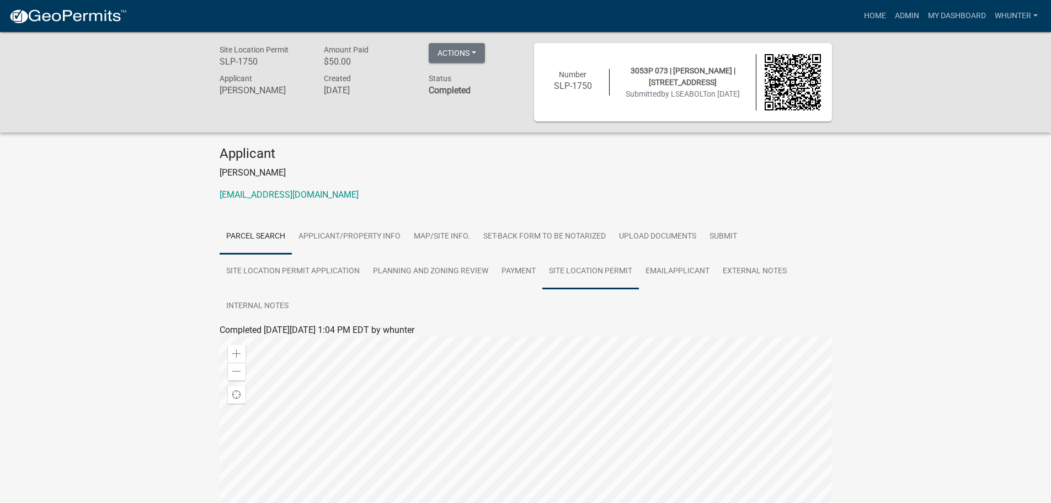
click at [562, 278] on link "Site Location Permit" at bounding box center [590, 271] width 97 height 35
click at [259, 335] on div "Completed [DATE][DATE] 1:11 PM EDT by whunter" at bounding box center [526, 329] width 612 height 13
click at [270, 349] on div "Site Location Permit" at bounding box center [525, 343] width 629 height 13
click at [270, 342] on link "Site Location Permit" at bounding box center [259, 343] width 79 height 10
click at [467, 62] on button "Actions" at bounding box center [457, 53] width 56 height 20
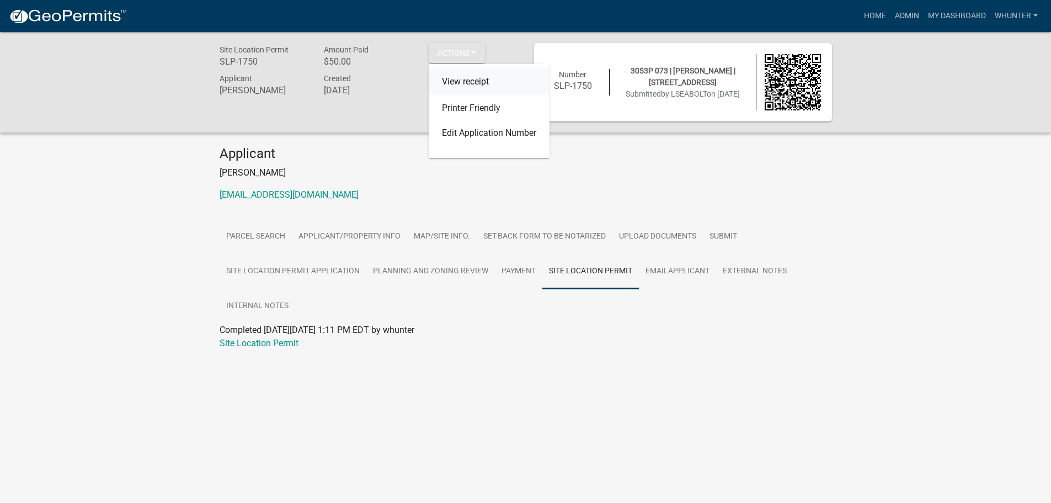
click at [465, 72] on link "View receipt" at bounding box center [489, 81] width 121 height 26
